Goal: Task Accomplishment & Management: Manage account settings

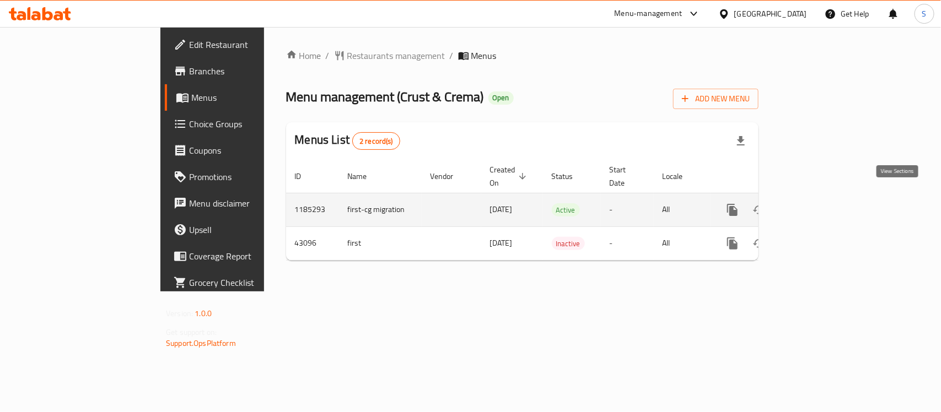
click at [817, 205] on icon "enhanced table" at bounding box center [812, 210] width 10 height 10
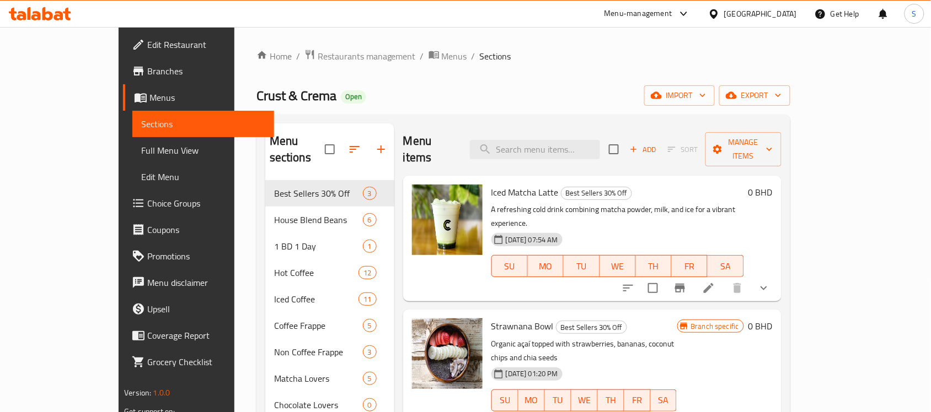
click at [535, 152] on div "Menu items Add Sort Manage items" at bounding box center [592, 150] width 378 height 52
click at [536, 140] on input "search" at bounding box center [535, 149] width 130 height 19
paste input "Cloud 9"
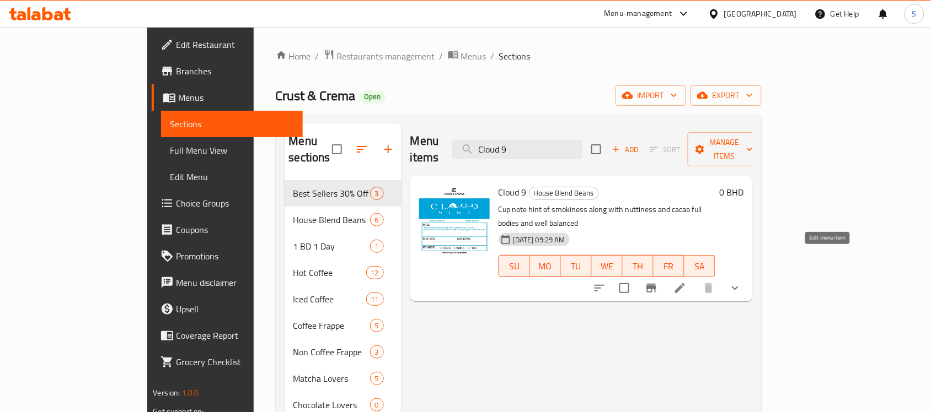
type input "Cloud 9"
click at [687, 282] on icon at bounding box center [679, 288] width 13 height 13
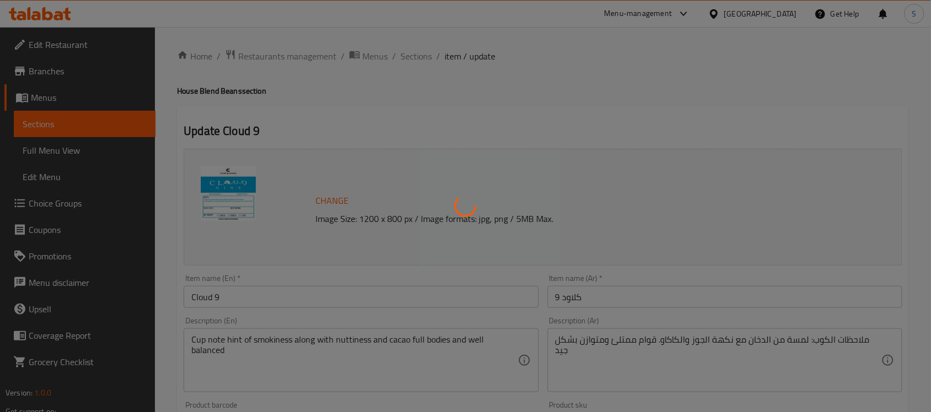
type input "حجم الطحن"
type input "1"
type input "حجم الطحن"
type input "1"
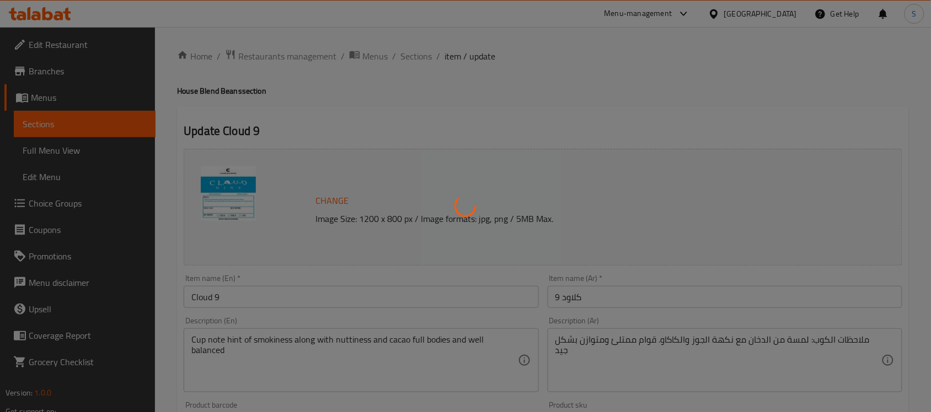
type input "1"
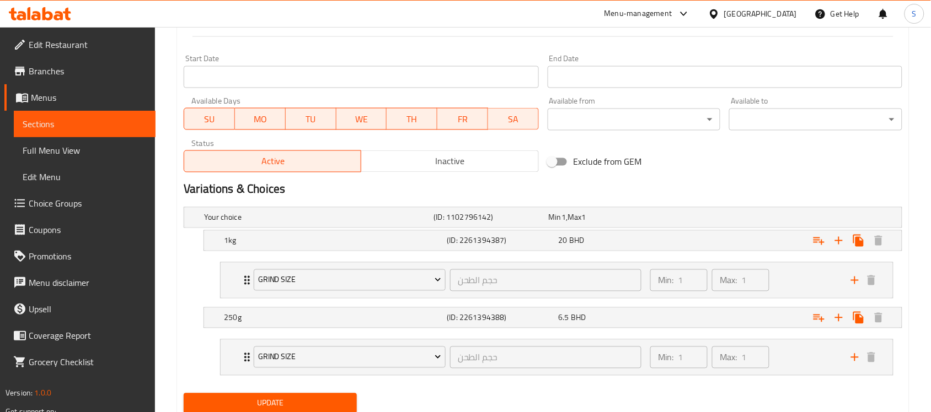
scroll to position [499, 0]
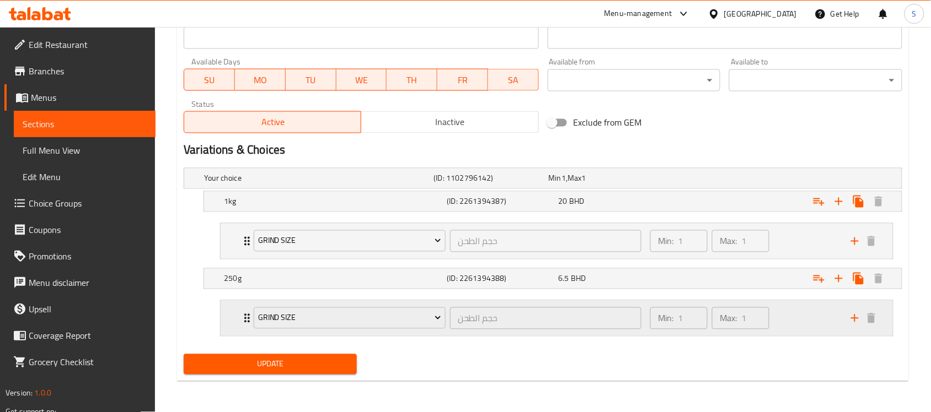
click at [739, 321] on div "Max: 1 ​" at bounding box center [740, 319] width 57 height 22
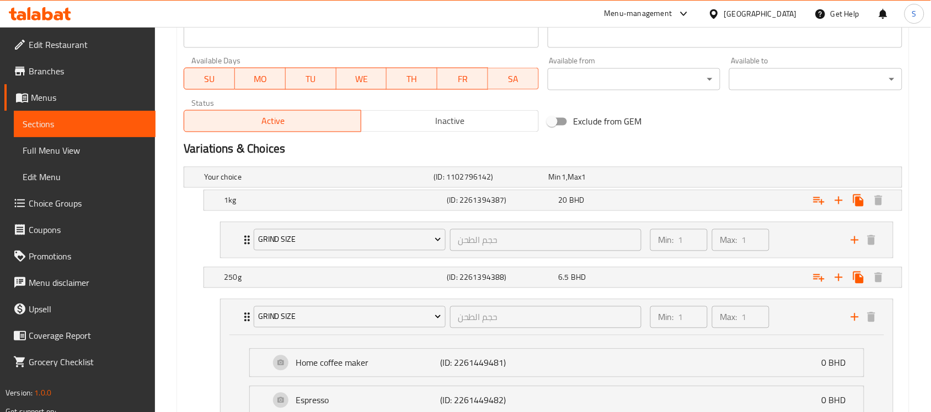
click at [712, 265] on nav "Grind Size حجم الطحن ​ Min: 1 ​ Max: 1 ​ Home coffee maker (ID: 2261449481) 0 B…" at bounding box center [543, 240] width 718 height 54
click at [709, 246] on div "Min: 1 ​" at bounding box center [679, 240] width 62 height 26
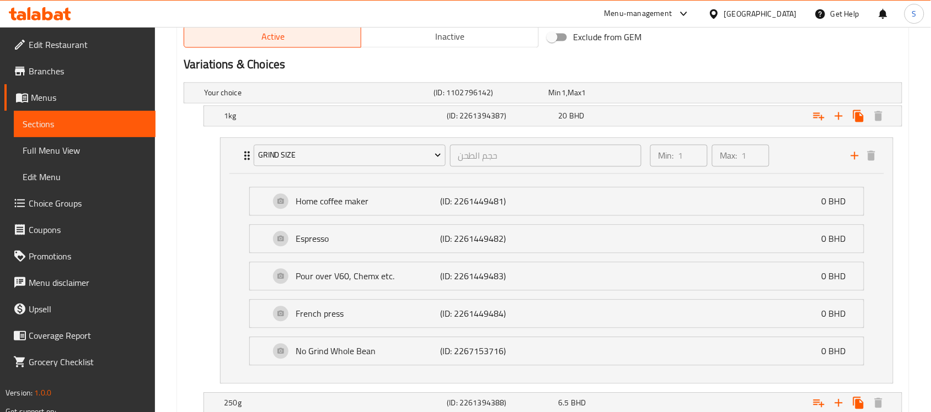
scroll to position [577, 0]
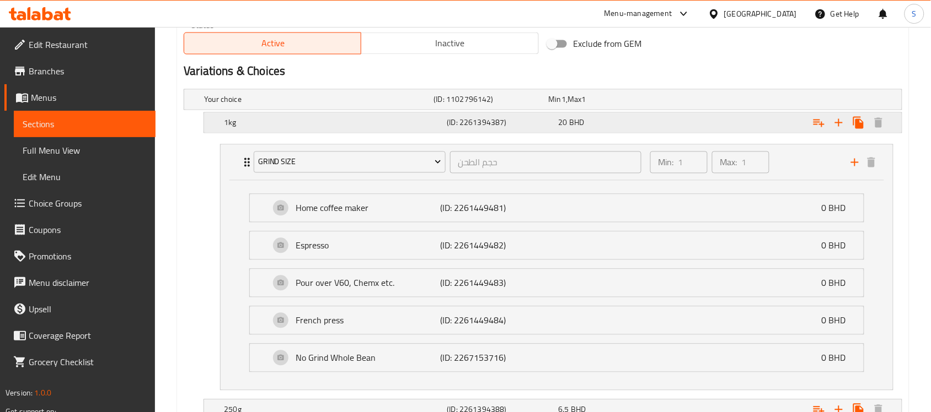
click at [553, 130] on div "(ID: 2261394387)" at bounding box center [500, 122] width 111 height 15
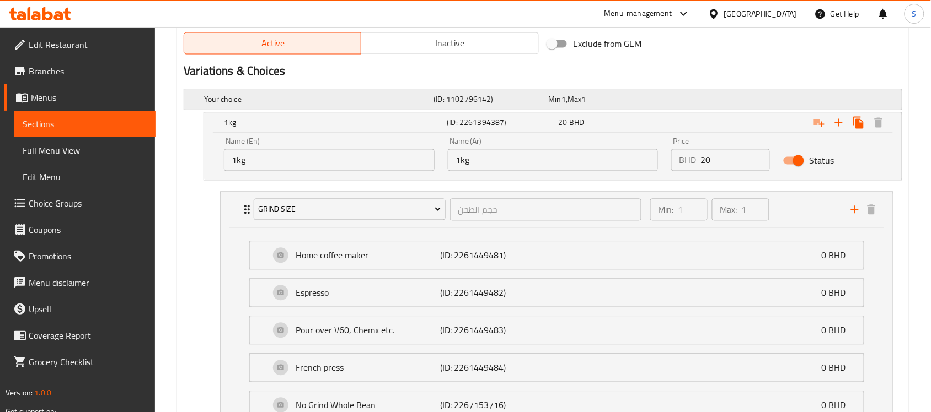
click at [603, 108] on div "Your choice (ID: 1102796142) Min 1 , Max 1" at bounding box center [546, 100] width 689 height 24
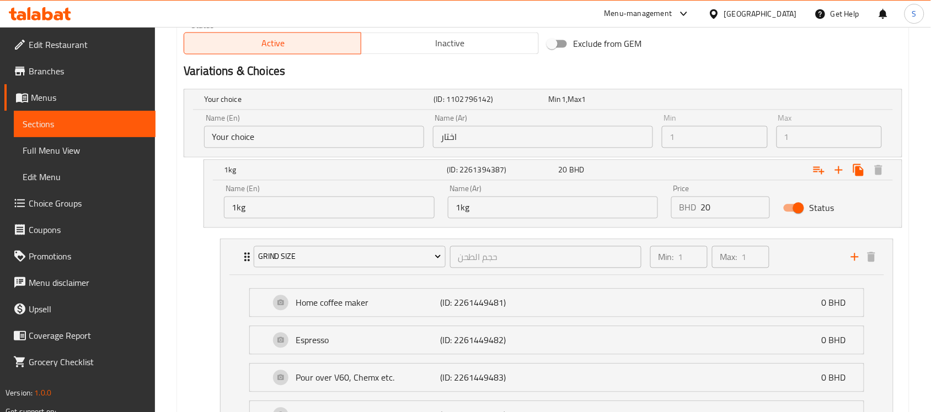
click at [292, 211] on input "1kg" at bounding box center [329, 208] width 211 height 22
click at [554, 217] on input "1kg" at bounding box center [553, 208] width 211 height 22
